Goal: Transaction & Acquisition: Purchase product/service

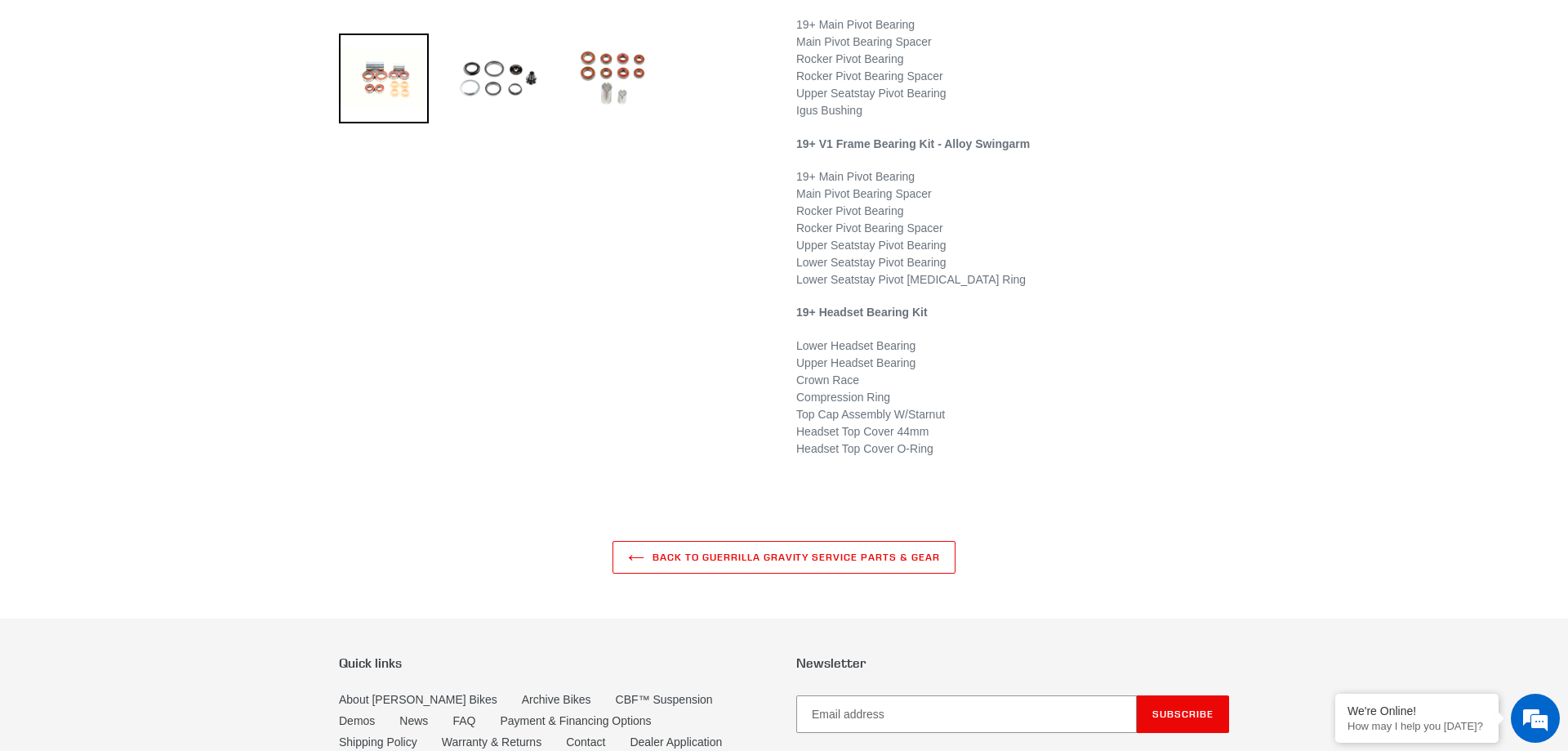
scroll to position [583, 0]
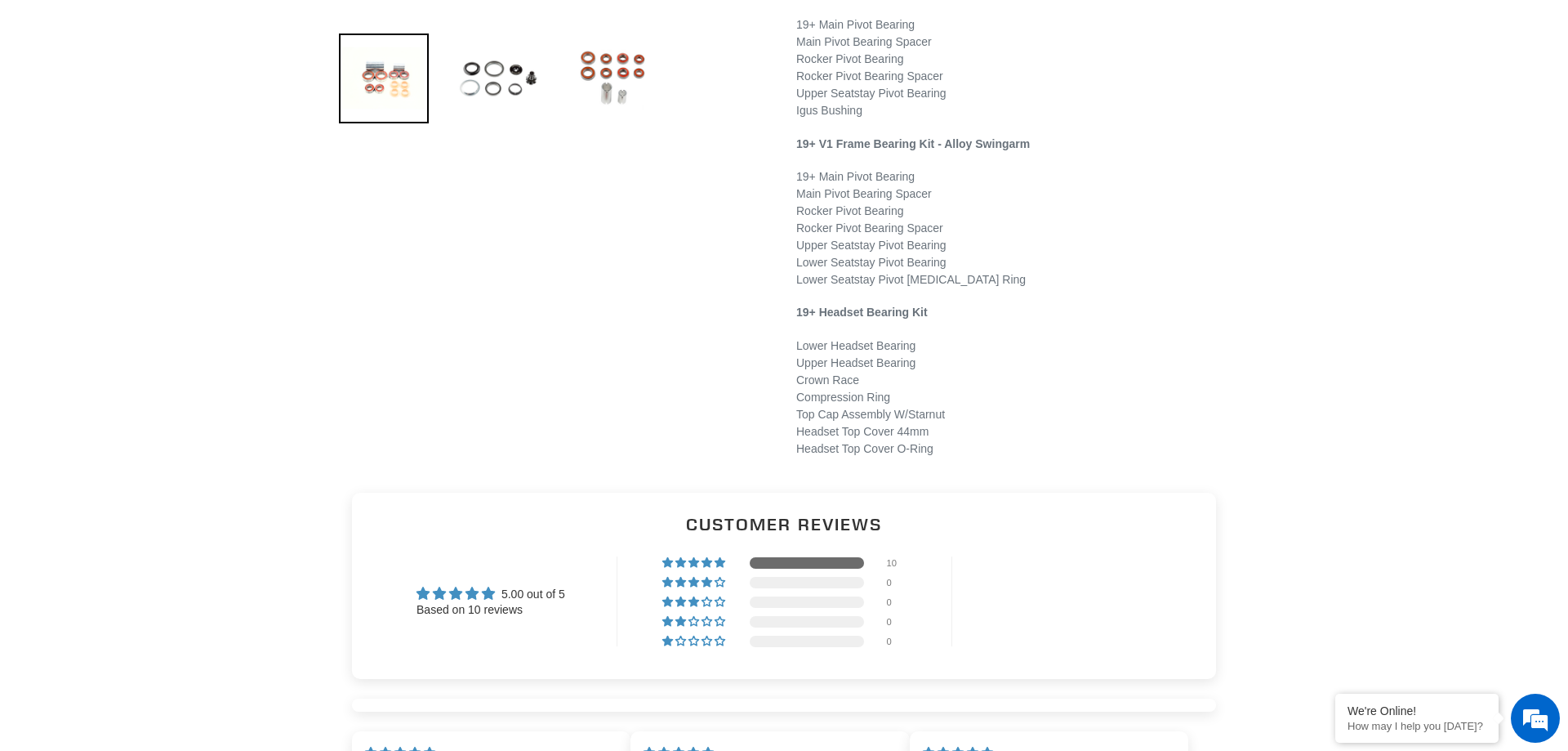
select select "highest-rating"
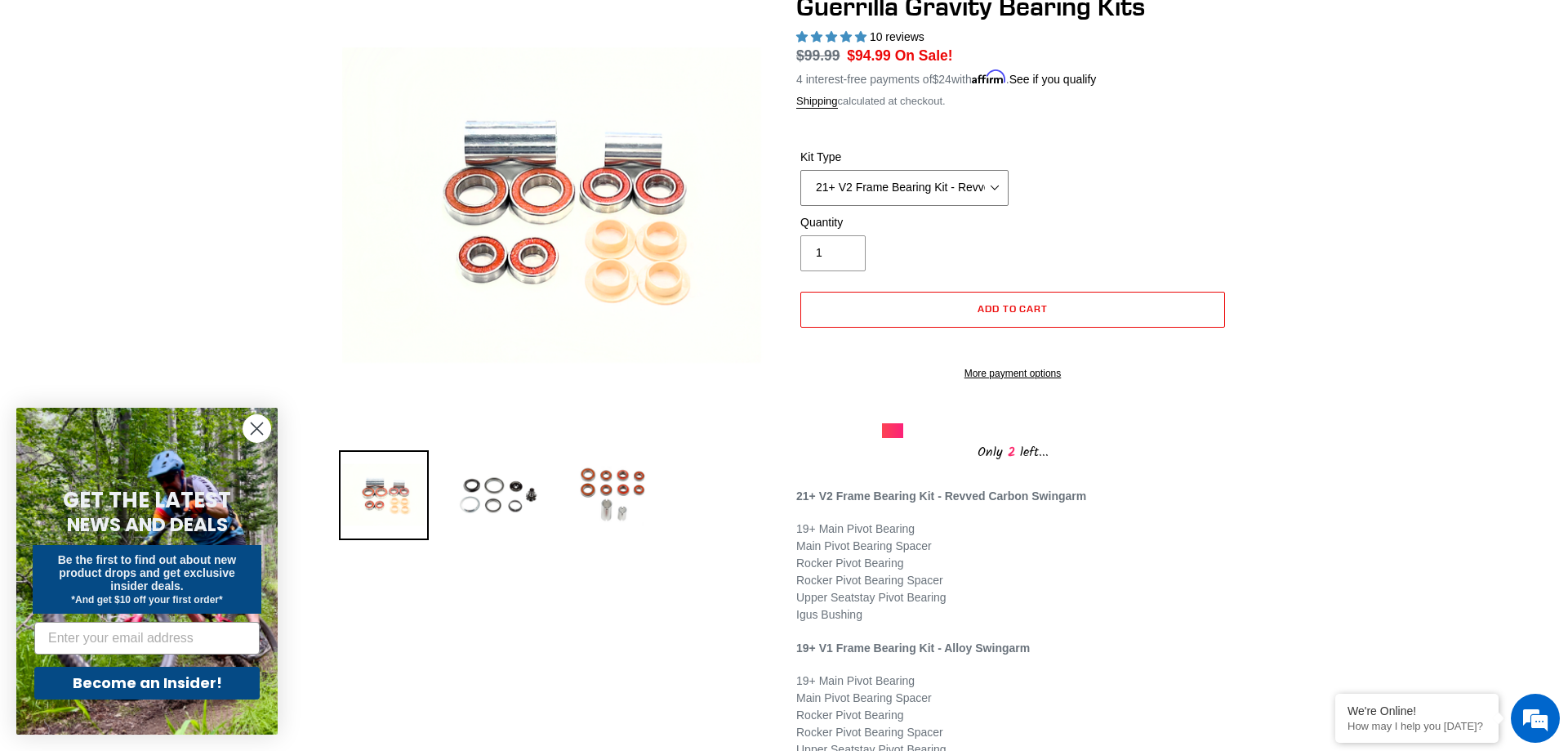
click option "19+ Headset Complete Bearing Kit (ETA [DATE])" at bounding box center [0, 0] width 0 height 0
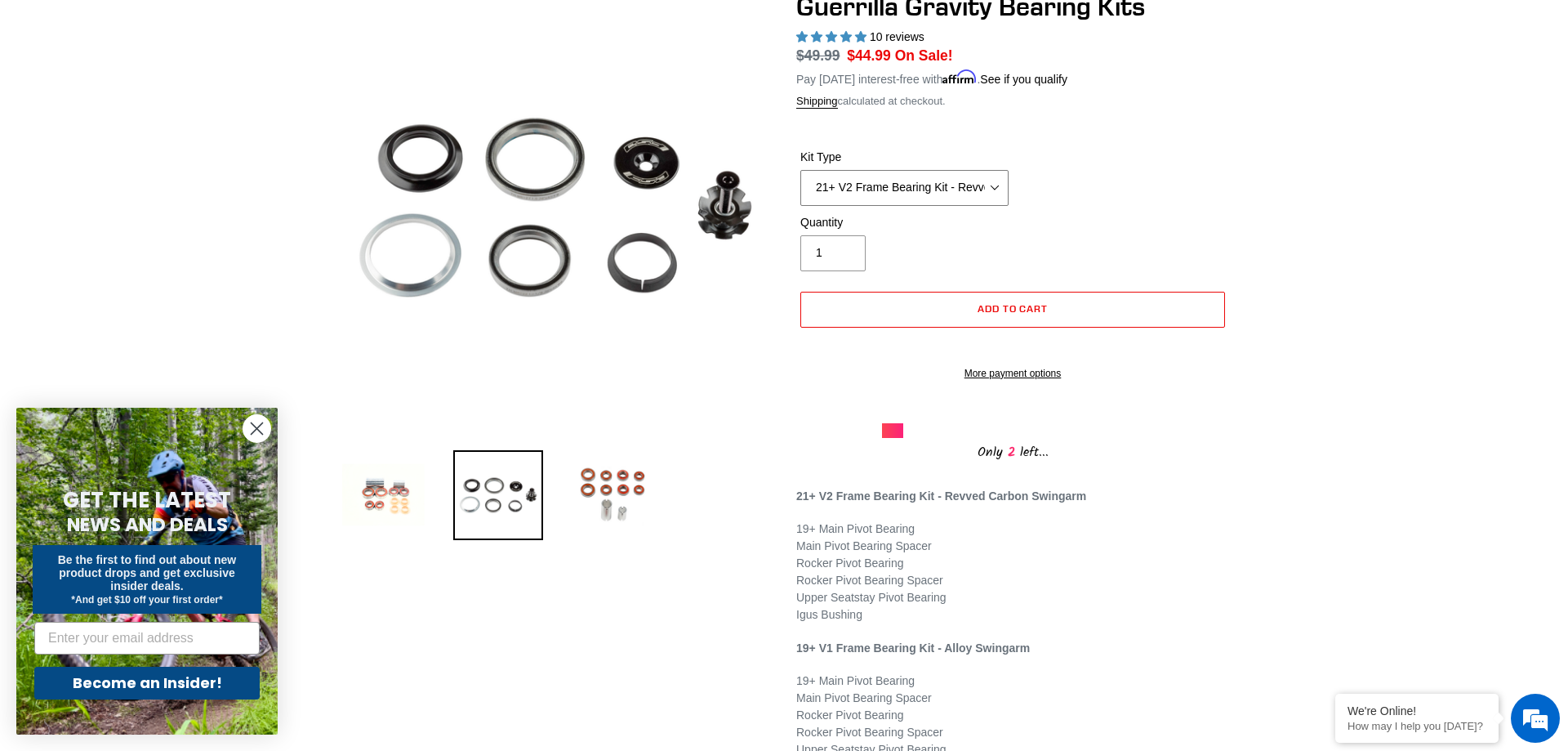
click at [800, 169] on select "21+ V2 Frame Bearing Kit - Revved Carbon Swingarm - In Stock 19+ V1 Frame Beari…" at bounding box center [904, 187] width 208 height 36
click option "19+ V1 Frame Bearing Kit - Alloy Swingarm - In Stock" at bounding box center [0, 0] width 0 height 0
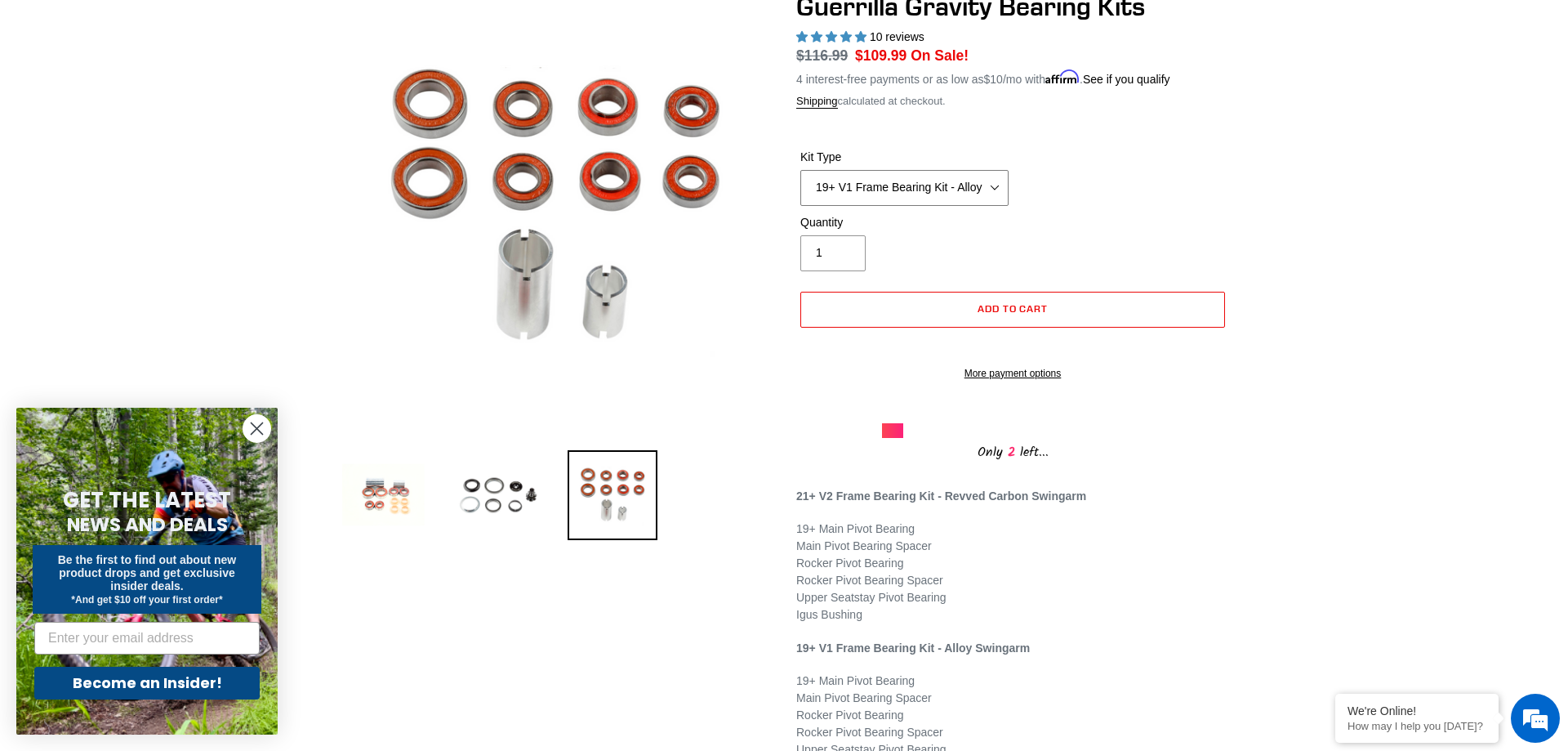
click at [800, 169] on select "21+ V2 Frame Bearing Kit - Revved Carbon Swingarm - In Stock 19+ V1 Frame Beari…" at bounding box center [904, 187] width 208 height 36
click option "19+ Headset Complete Bearing Kit (ETA [DATE])" at bounding box center [0, 0] width 0 height 0
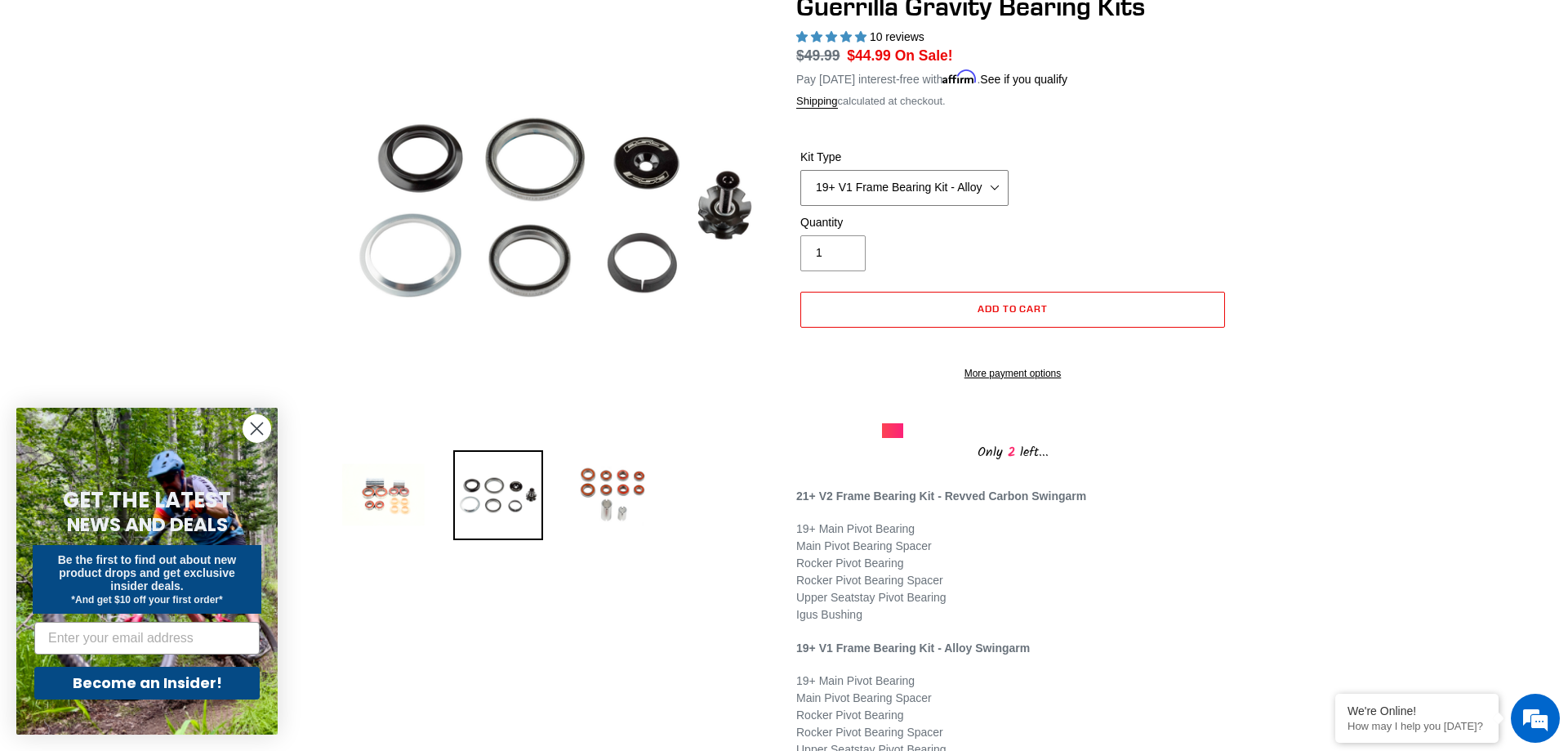
click at [800, 169] on select "21+ V2 Frame Bearing Kit - Revved Carbon Swingarm - In Stock 19+ V1 Frame Beari…" at bounding box center [904, 187] width 208 height 36
click option "21+ V2 Frame Bearing Kit - Revved Carbon Swingarm - In Stock" at bounding box center [0, 0] width 0 height 0
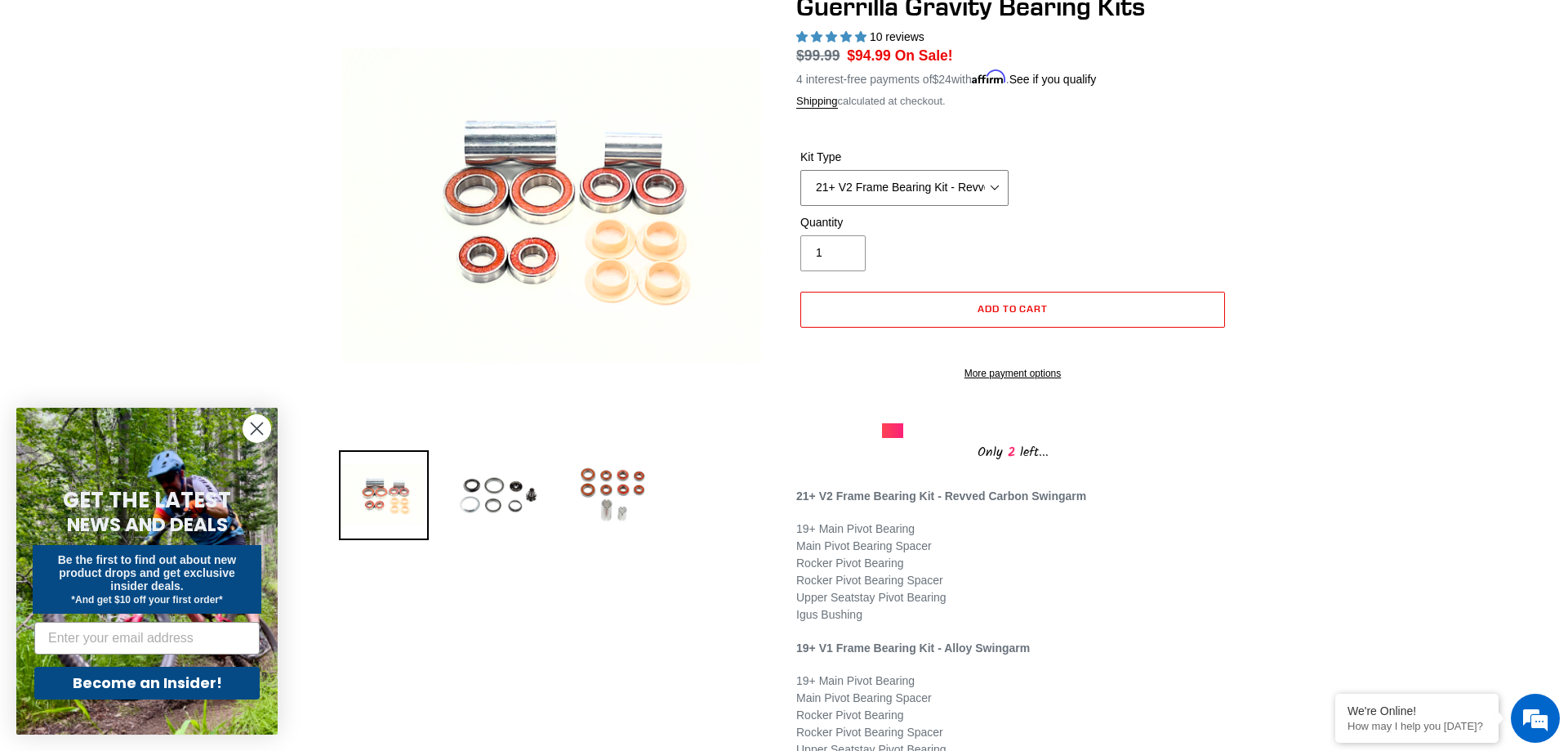
click at [800, 169] on select "21+ V2 Frame Bearing Kit - Revved Carbon Swingarm - In Stock 19+ V1 Frame Beari…" at bounding box center [904, 187] width 208 height 36
select select "19+ Headset Complete Bearing Kit (ETA [DATE])"
click option "19+ Headset Complete Bearing Kit (ETA [DATE])" at bounding box center [0, 0] width 0 height 0
